Goal: Task Accomplishment & Management: Use online tool/utility

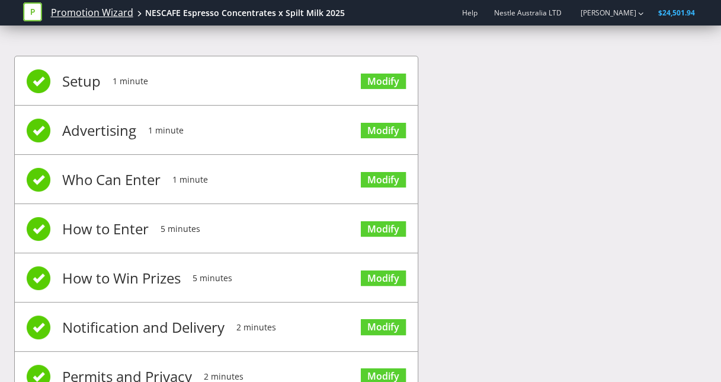
click at [74, 13] on link "Promotion Wizard" at bounding box center [92, 13] width 82 height 14
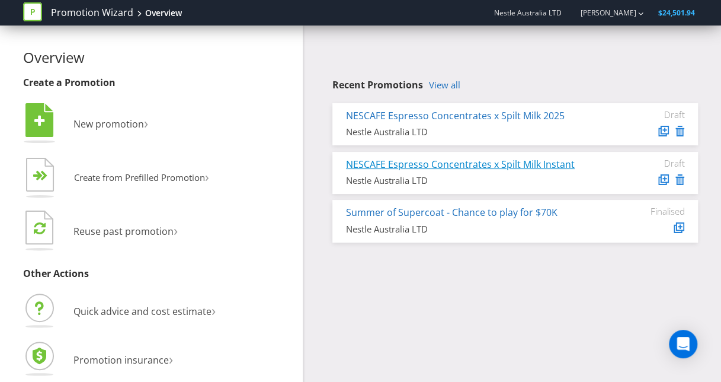
click at [427, 165] on link "NESCAFE Espresso Concentrates x Spilt Milk Instant" at bounding box center [460, 164] width 229 height 13
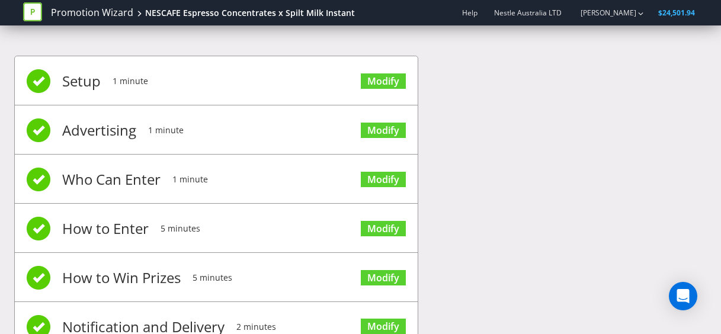
click at [485, 137] on div "Setup 1 minute Modify Advertising 1 minute Modify Who Can Enter 1 minute Modify…" at bounding box center [360, 259] width 693 height 442
click at [496, 154] on div "Setup 1 minute Modify Advertising 1 minute Modify Who Can Enter 1 minute Modify…" at bounding box center [360, 259] width 693 height 442
click at [393, 83] on link "Modify" at bounding box center [383, 81] width 45 height 16
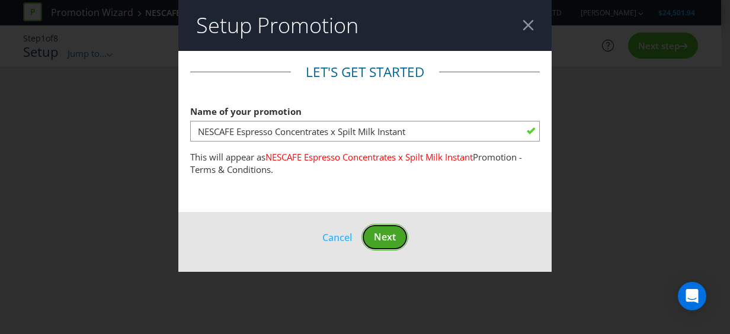
click at [393, 226] on button "Next" at bounding box center [384, 237] width 47 height 27
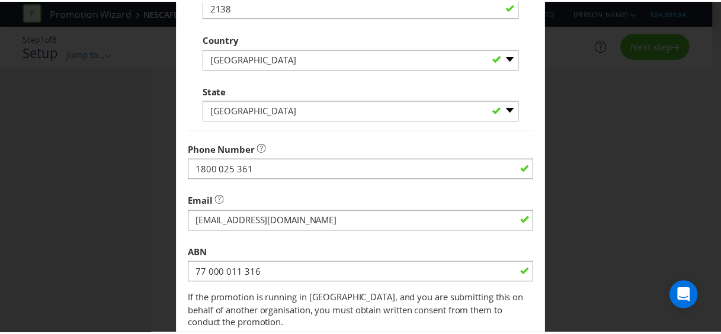
scroll to position [439, 0]
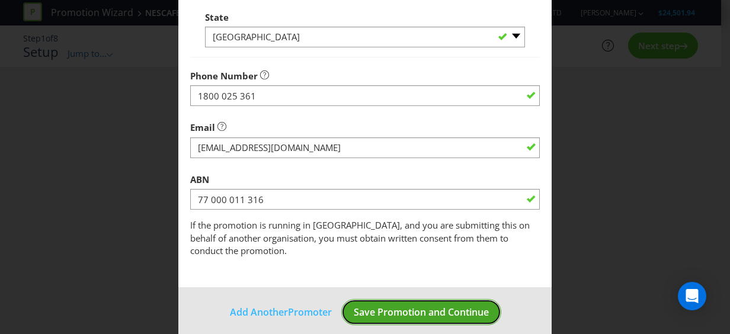
click at [412, 299] on button "Save Promotion and Continue" at bounding box center [421, 312] width 160 height 27
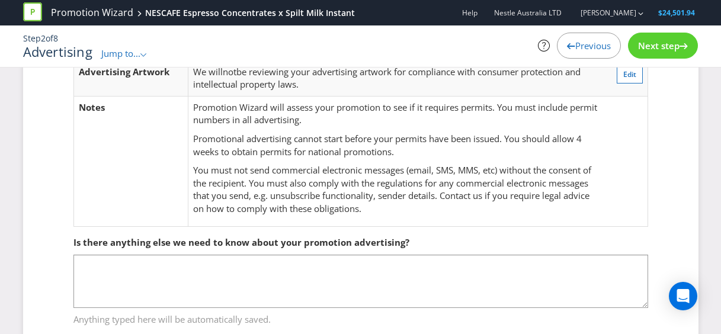
scroll to position [209, 0]
click at [660, 48] on span "Next step" at bounding box center [658, 46] width 41 height 12
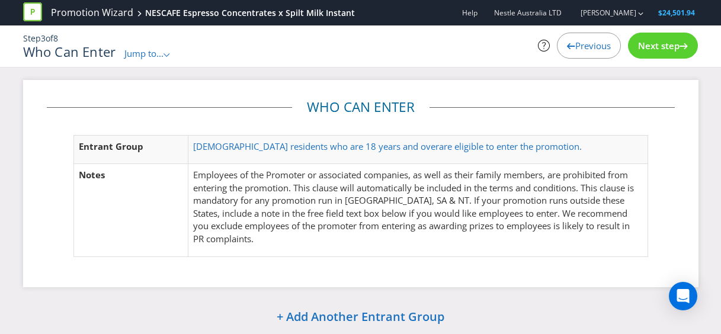
click at [669, 39] on div "Next step" at bounding box center [663, 46] width 70 height 26
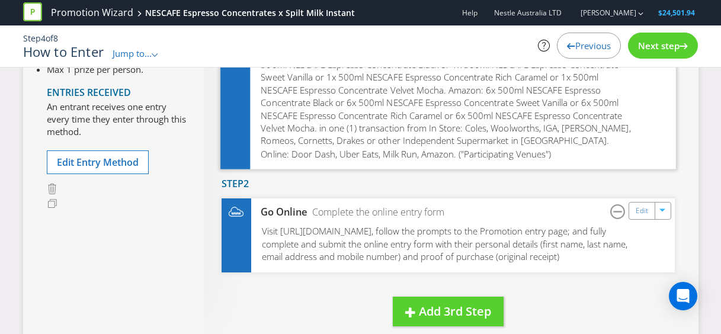
scroll to position [189, 0]
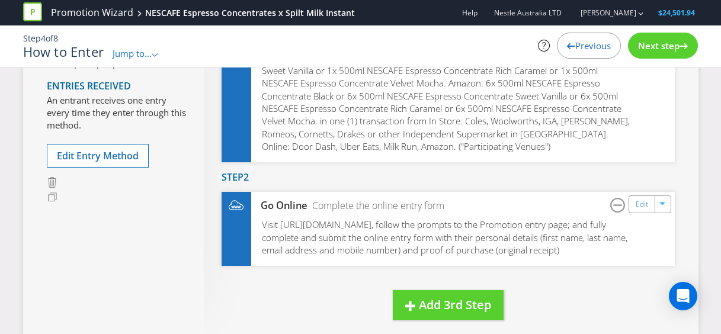
click at [671, 50] on span "Next step" at bounding box center [658, 46] width 41 height 12
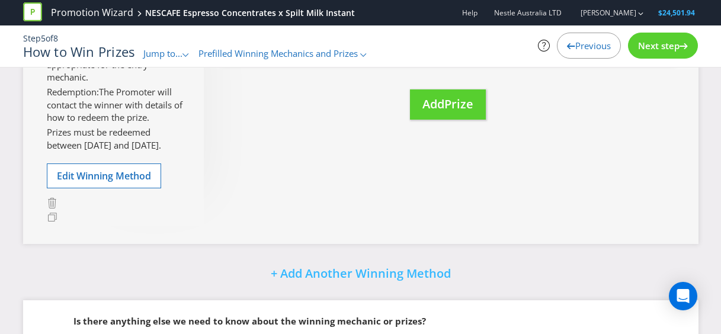
scroll to position [201, 0]
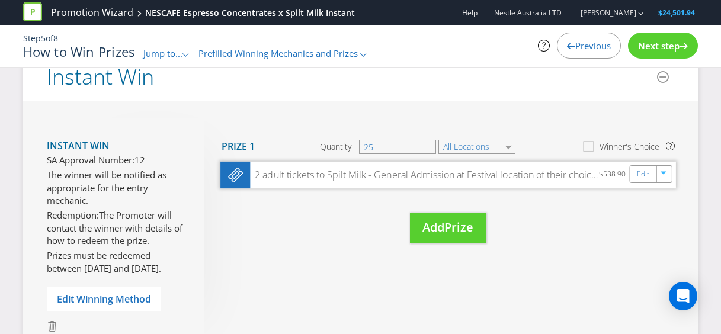
click at [477, 175] on div "2 adult tickets to Spilt Milk - General Admission at Festival location of their…" at bounding box center [424, 175] width 349 height 14
click at [659, 50] on span "Next step" at bounding box center [658, 46] width 41 height 12
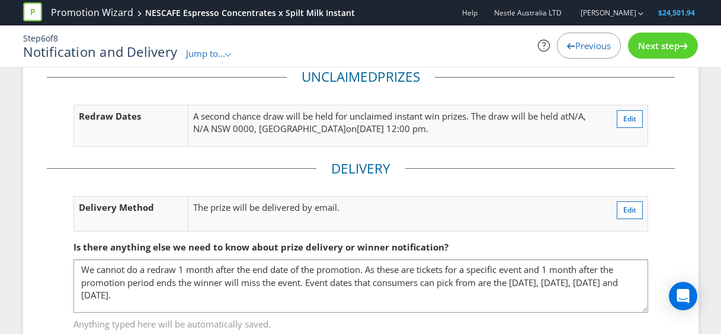
scroll to position [181, 0]
drag, startPoint x: 358, startPoint y: 178, endPoint x: 364, endPoint y: 160, distance: 19.3
click at [364, 160] on fieldset "Delivery Delivery Method The prize will be delivered by email. Edit" at bounding box center [361, 201] width 628 height 85
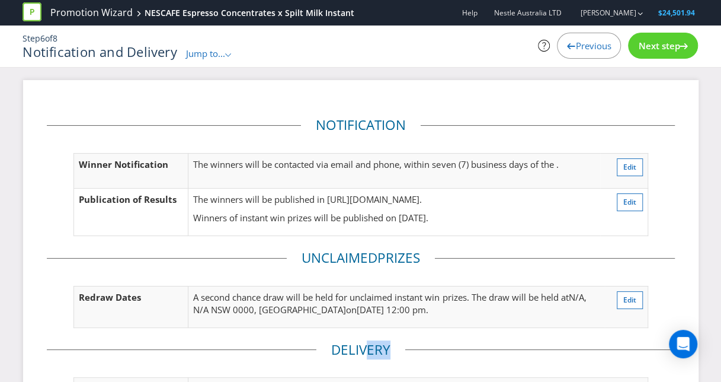
scroll to position [171, 0]
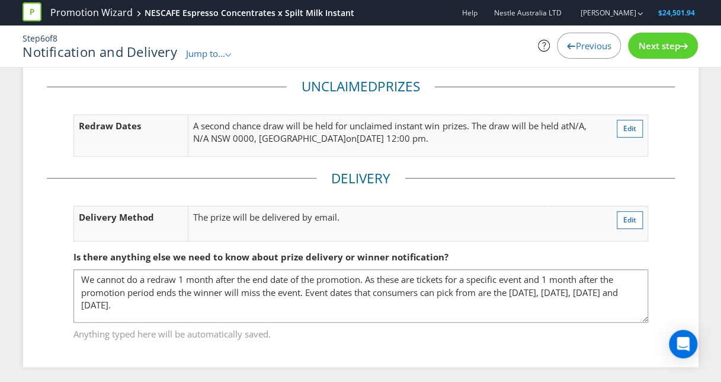
click at [582, 41] on span "Previous" at bounding box center [593, 46] width 36 height 12
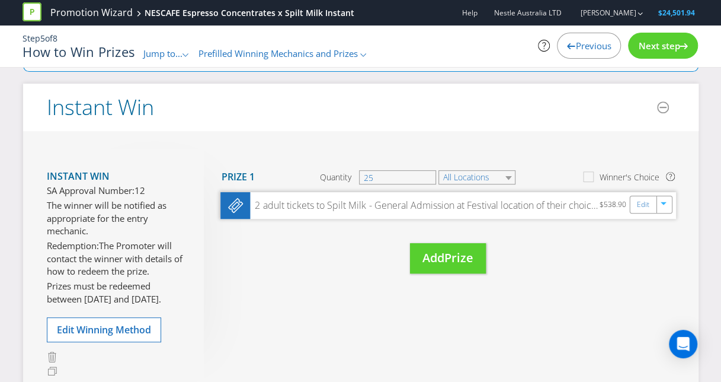
scroll to position [242, 0]
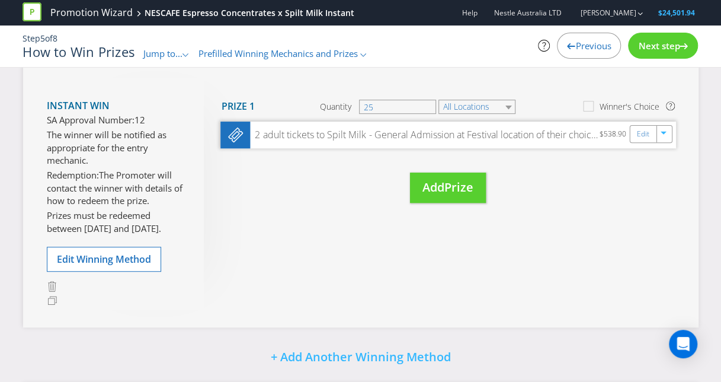
click at [585, 133] on div "2 adult tickets to Spilt Milk - General Admission at Festival location of their…" at bounding box center [424, 135] width 349 height 14
